Goal: Task Accomplishment & Management: Manage account settings

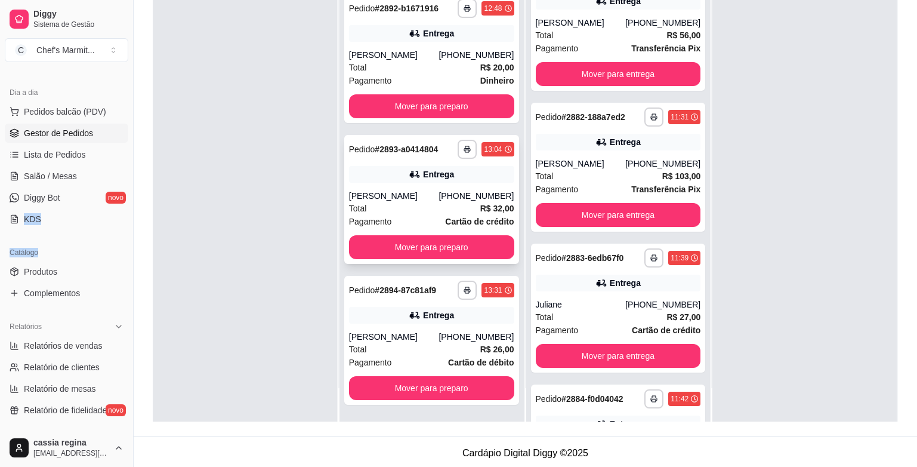
scroll to position [182, 0]
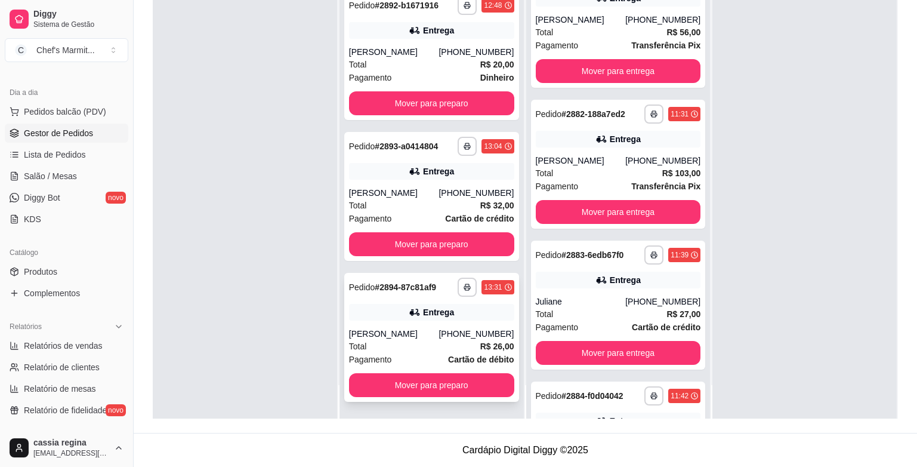
click at [399, 352] on div "Total R$ 26,00" at bounding box center [431, 346] width 165 height 13
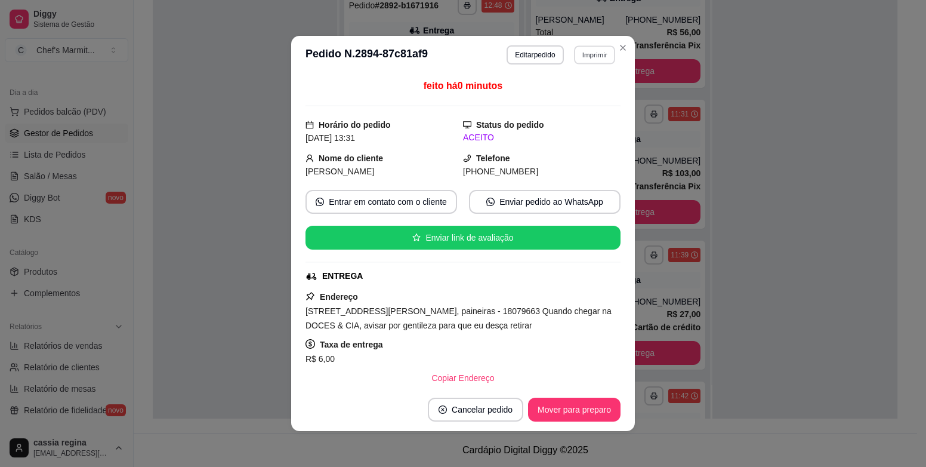
click at [584, 51] on button "Imprimir" at bounding box center [594, 54] width 41 height 18
click at [581, 94] on button "IMPRESSORA" at bounding box center [571, 97] width 84 height 18
click at [587, 54] on button "Imprimir" at bounding box center [594, 54] width 42 height 19
click at [584, 93] on button "IMPRESSORA" at bounding box center [571, 97] width 84 height 18
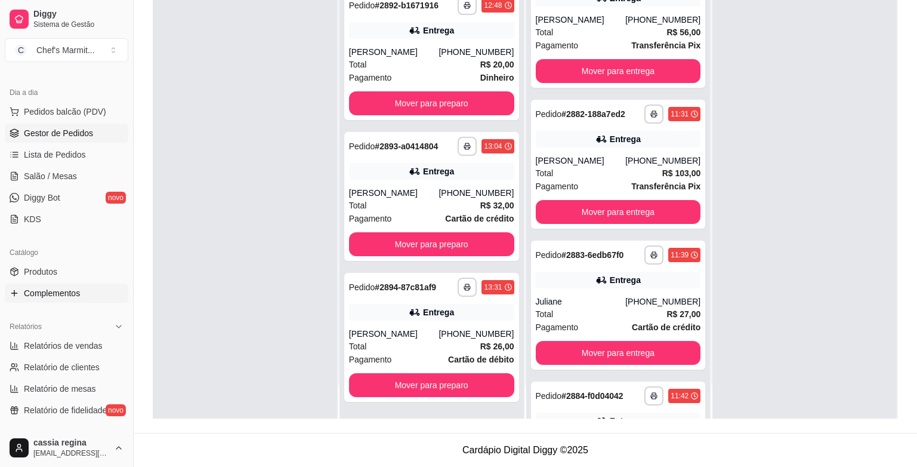
click at [71, 293] on span "Complementos" at bounding box center [52, 293] width 56 height 12
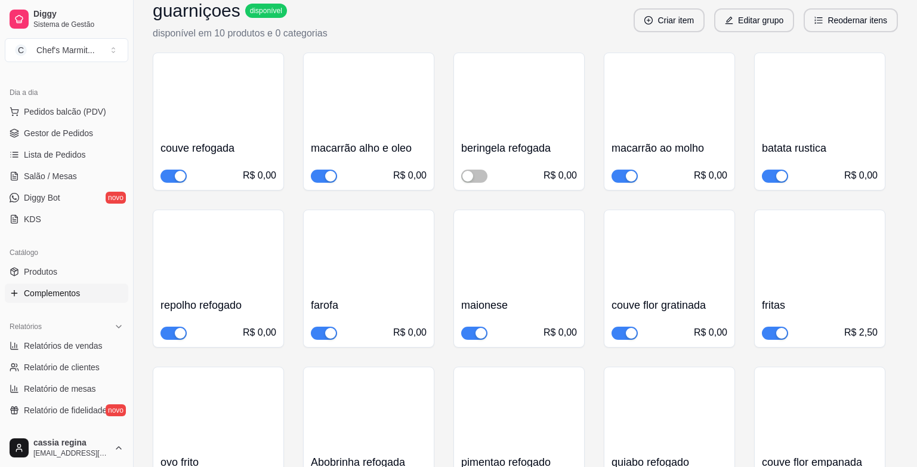
scroll to position [358, 0]
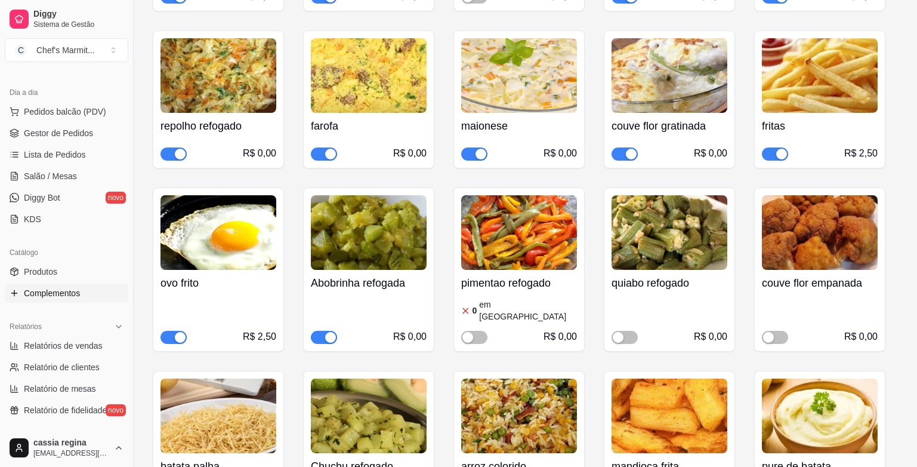
click at [468, 147] on span "button" at bounding box center [474, 153] width 26 height 13
click at [620, 147] on span "button" at bounding box center [625, 153] width 26 height 13
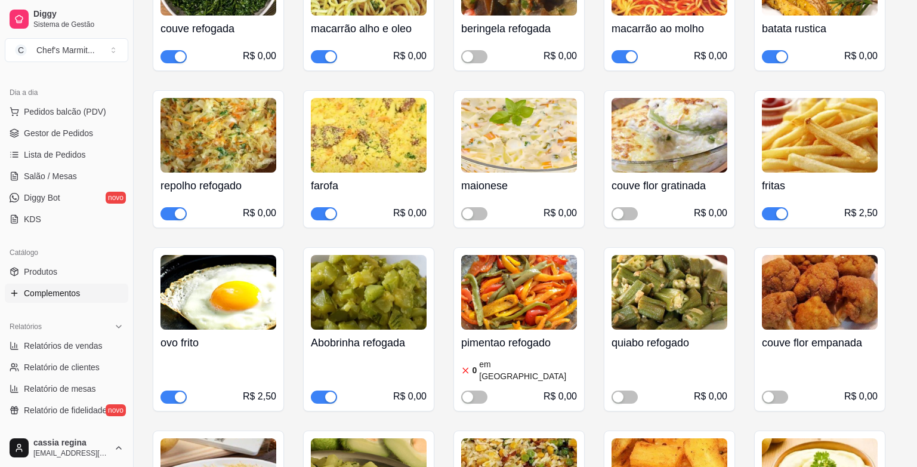
scroll to position [239, 0]
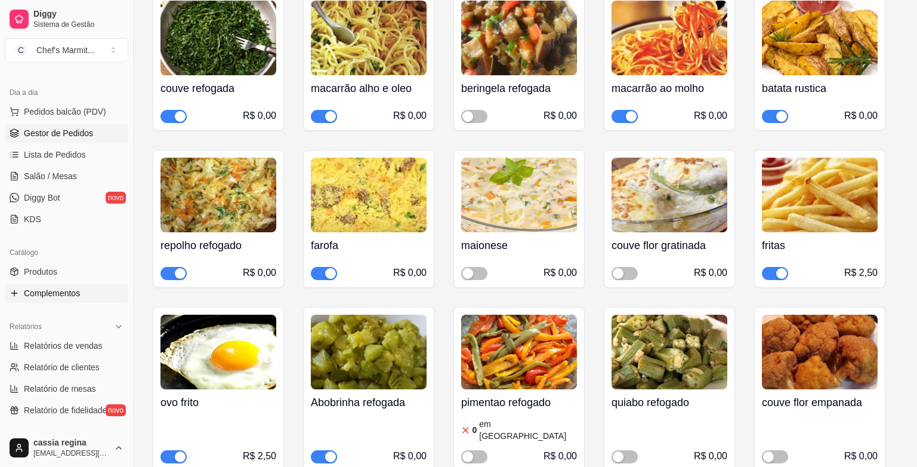
click at [75, 127] on span "Gestor de Pedidos" at bounding box center [58, 133] width 69 height 12
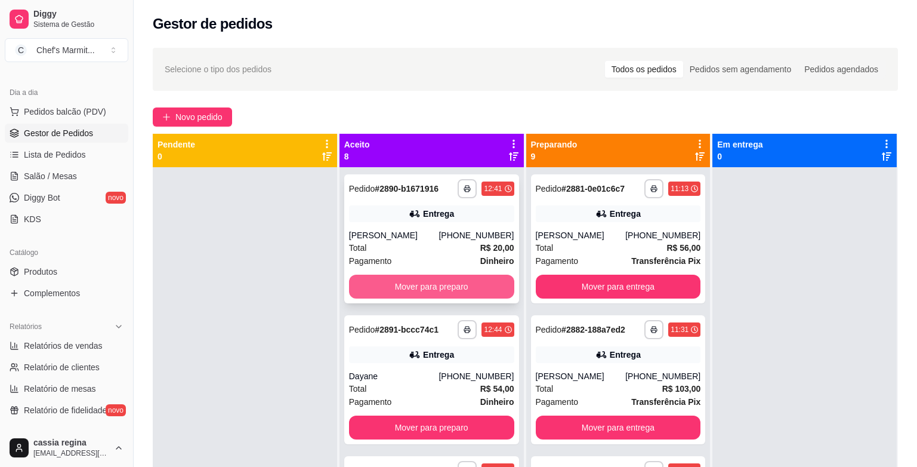
click at [454, 277] on button "Mover para preparo" at bounding box center [431, 286] width 165 height 24
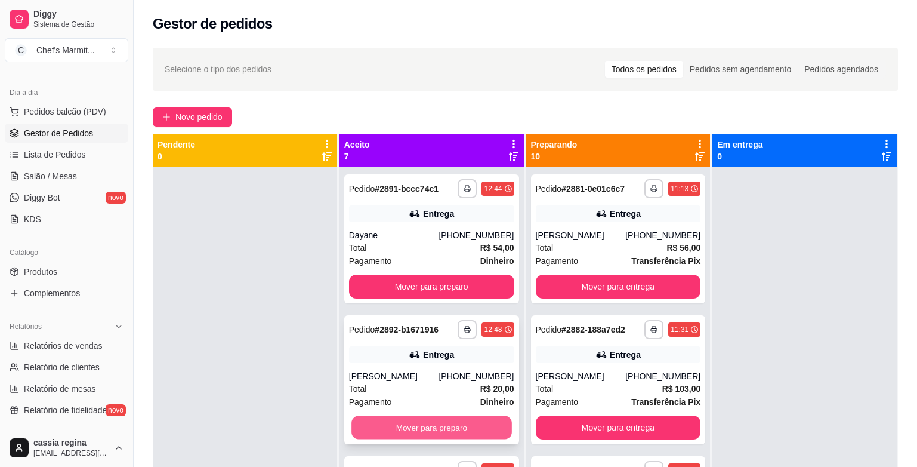
click at [429, 429] on button "Mover para preparo" at bounding box center [431, 427] width 160 height 23
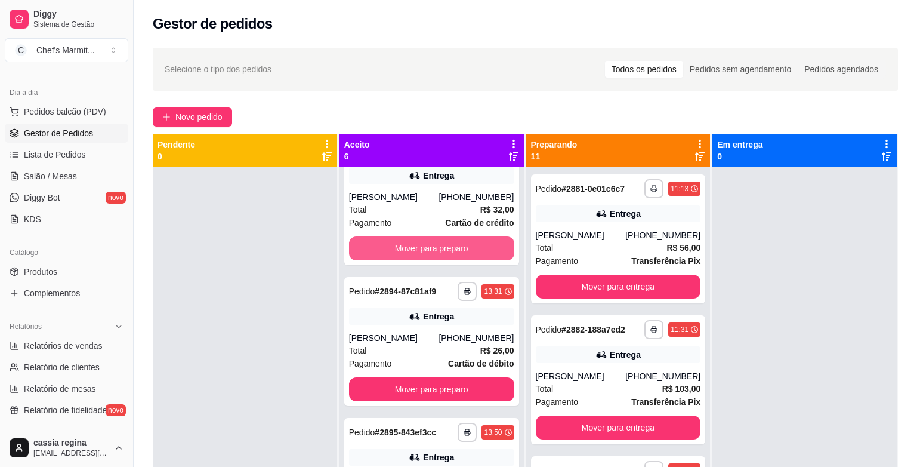
scroll to position [239, 0]
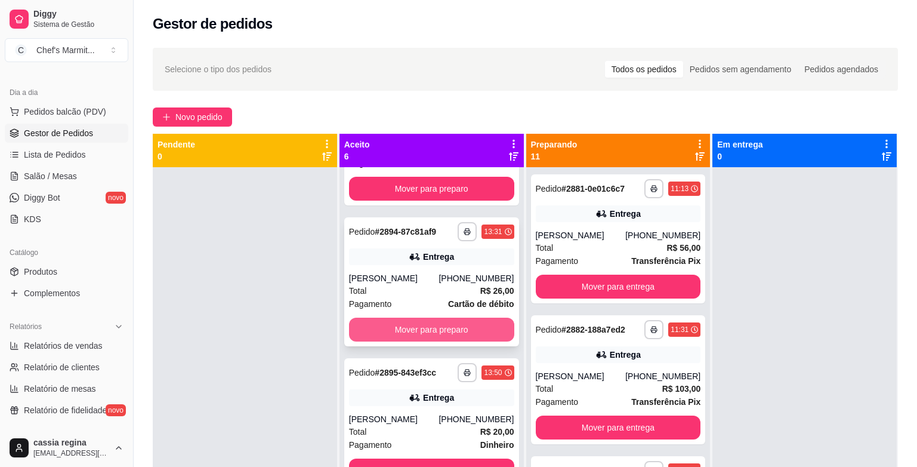
click at [433, 326] on button "Mover para preparo" at bounding box center [431, 329] width 165 height 24
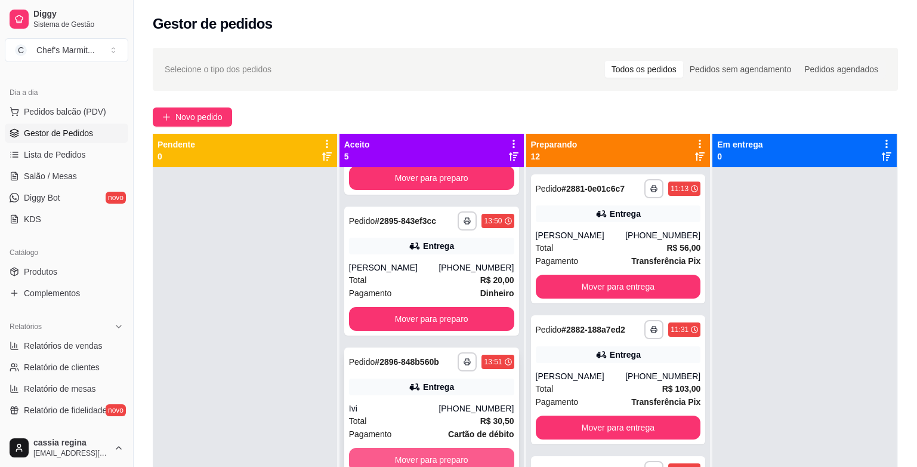
scroll to position [249, 0]
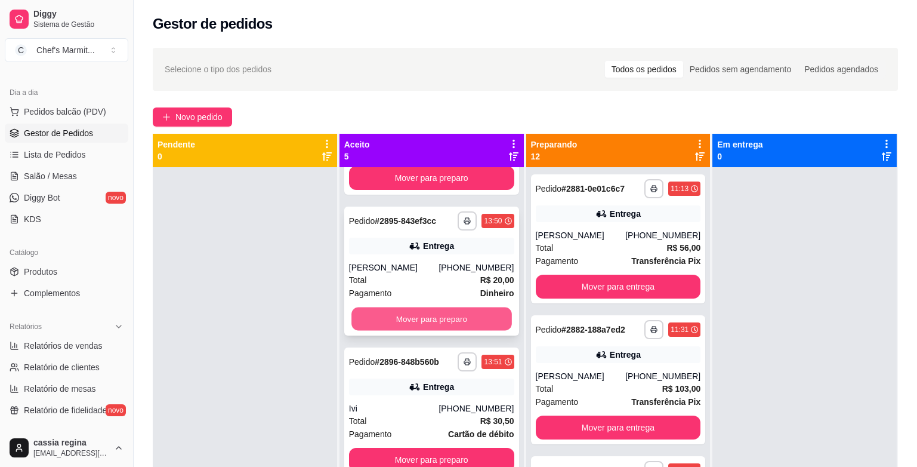
click at [439, 314] on button "Mover para preparo" at bounding box center [431, 318] width 160 height 23
click at [439, 315] on button "Mover para preparo" at bounding box center [431, 318] width 160 height 23
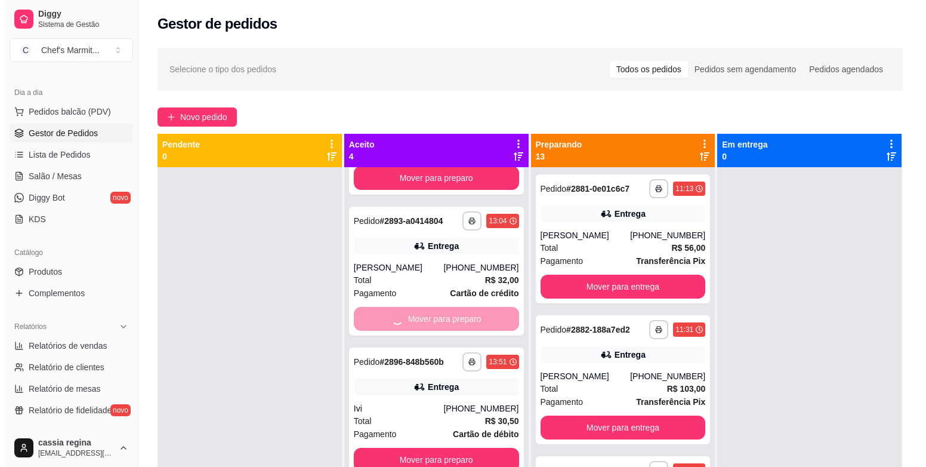
scroll to position [0, 0]
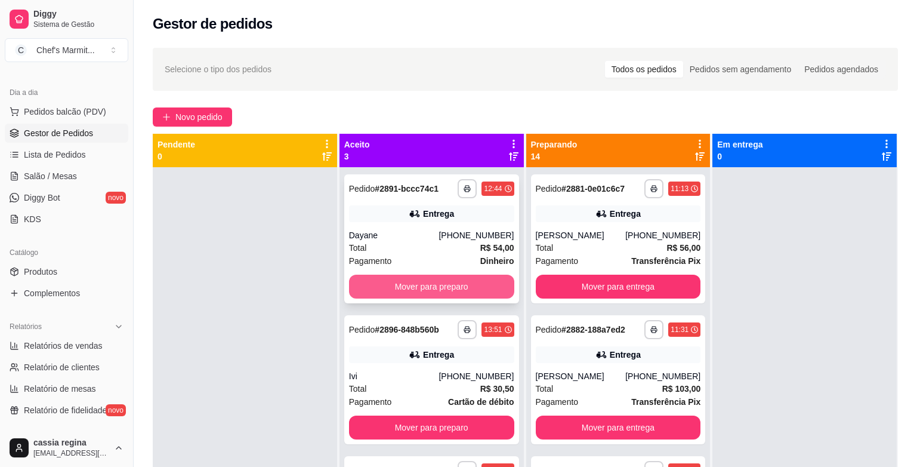
drag, startPoint x: 451, startPoint y: 273, endPoint x: 449, endPoint y: 279, distance: 6.2
click at [449, 279] on div "**********" at bounding box center [431, 238] width 175 height 129
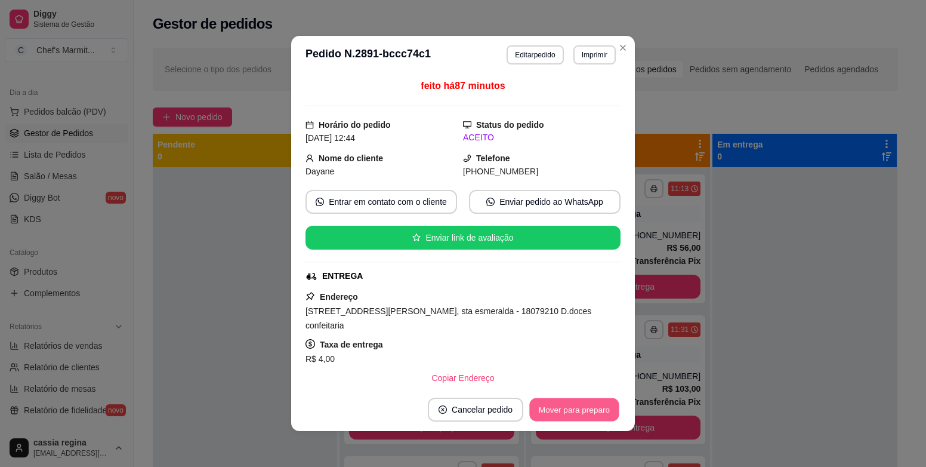
click at [553, 414] on button "Mover para preparo" at bounding box center [574, 409] width 90 height 23
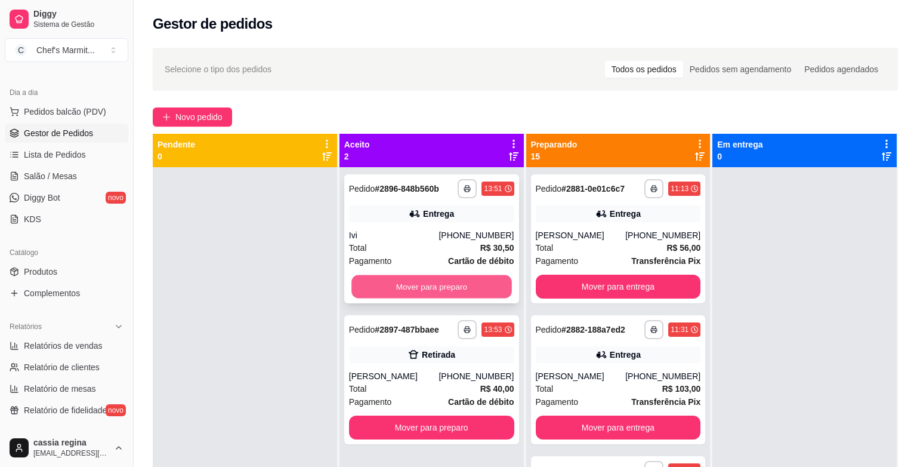
click at [454, 283] on button "Mover para preparo" at bounding box center [431, 286] width 160 height 23
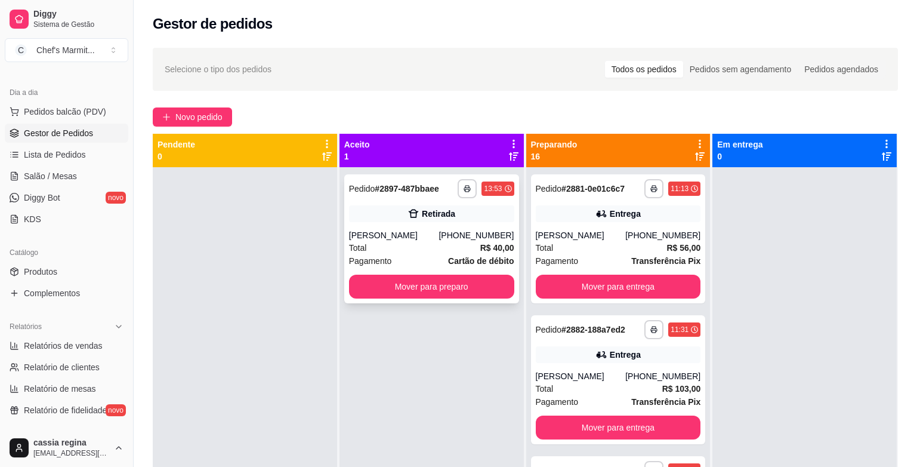
click at [424, 243] on div "Total R$ 40,00" at bounding box center [431, 247] width 165 height 13
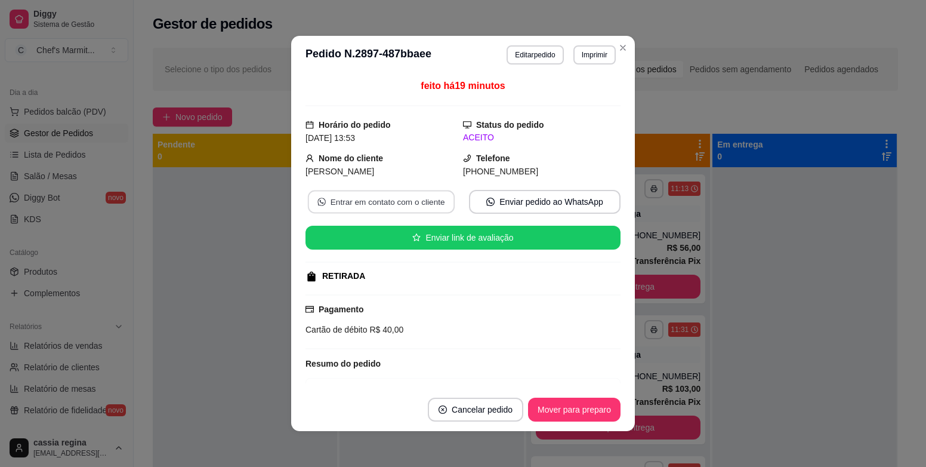
click at [418, 197] on button "Entrar em contato com o cliente" at bounding box center [381, 201] width 147 height 23
